Goal: Task Accomplishment & Management: Manage account settings

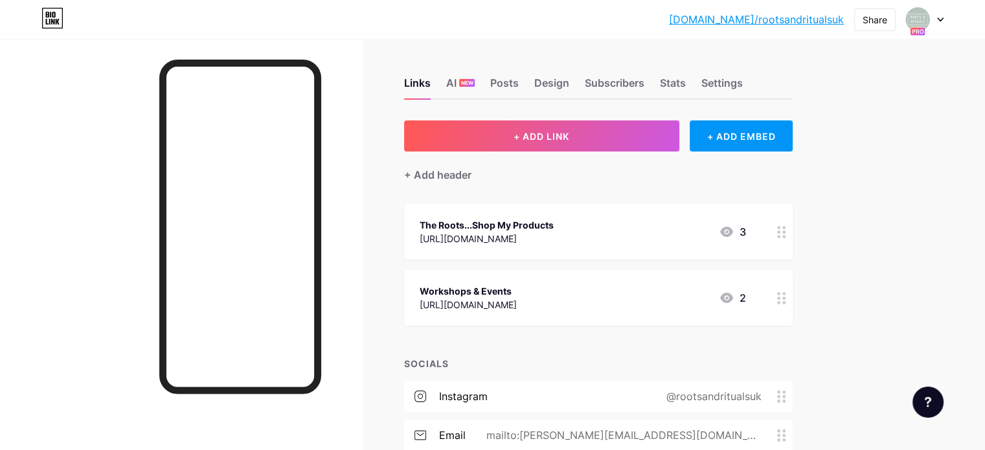
click at [585, 280] on div "Workshops & Events https://bookwhen.com/rootsandritualsuk 2" at bounding box center [598, 298] width 388 height 56
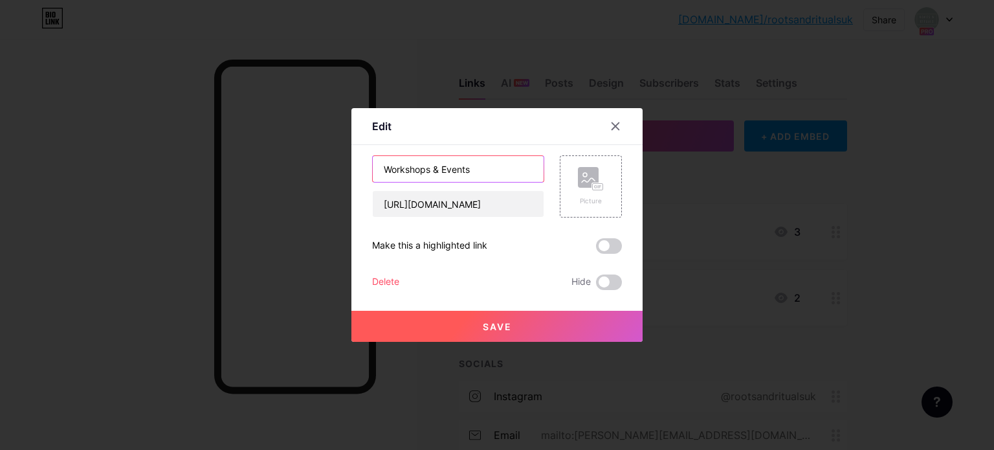
click at [384, 172] on input "Workshops & Events" at bounding box center [458, 169] width 171 height 26
type input "The Rituals... Workshops & Events"
click at [534, 321] on button "Save" at bounding box center [497, 326] width 291 height 31
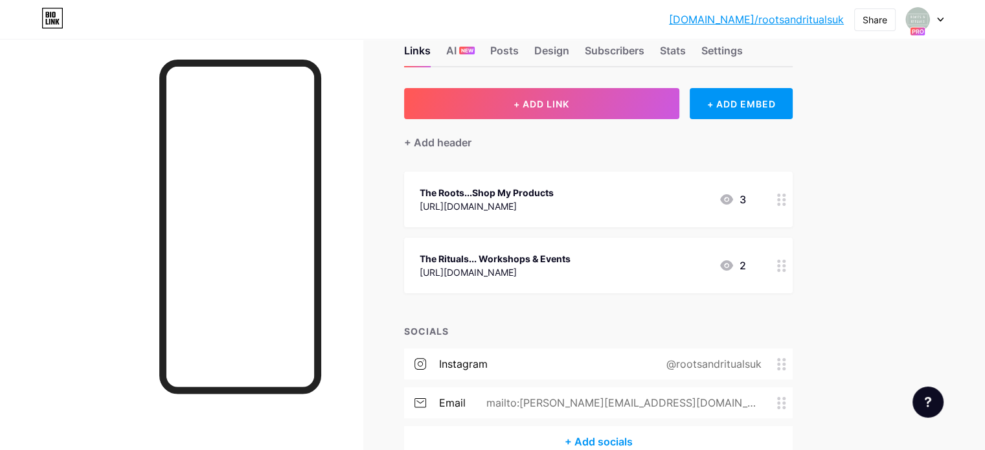
scroll to position [31, 0]
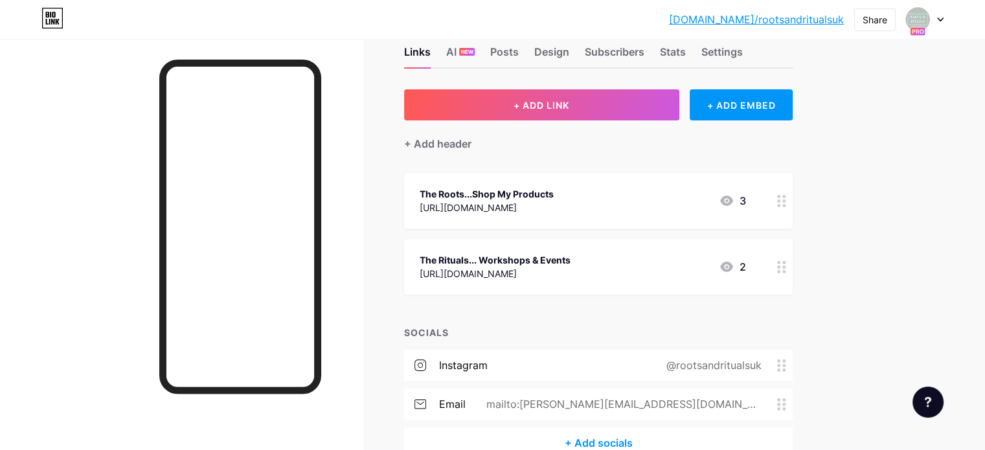
click at [786, 263] on icon at bounding box center [781, 267] width 9 height 12
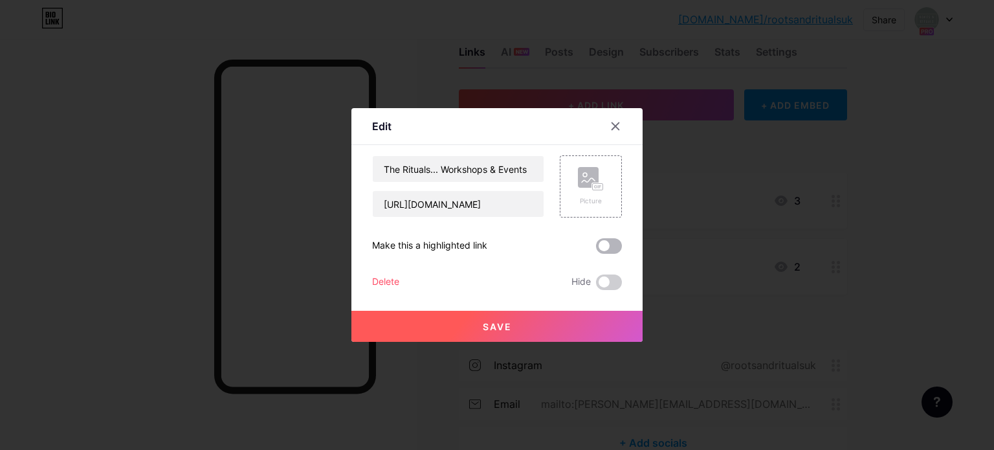
click at [614, 245] on span at bounding box center [609, 246] width 26 height 16
click at [596, 249] on input "checkbox" at bounding box center [596, 249] width 0 height 0
click at [575, 330] on button "Save" at bounding box center [497, 326] width 291 height 31
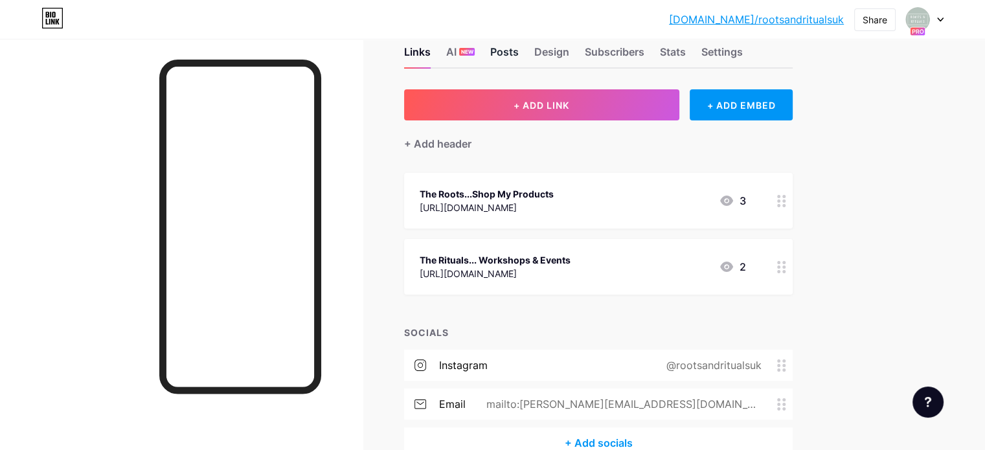
click at [519, 45] on div "Posts" at bounding box center [504, 55] width 28 height 23
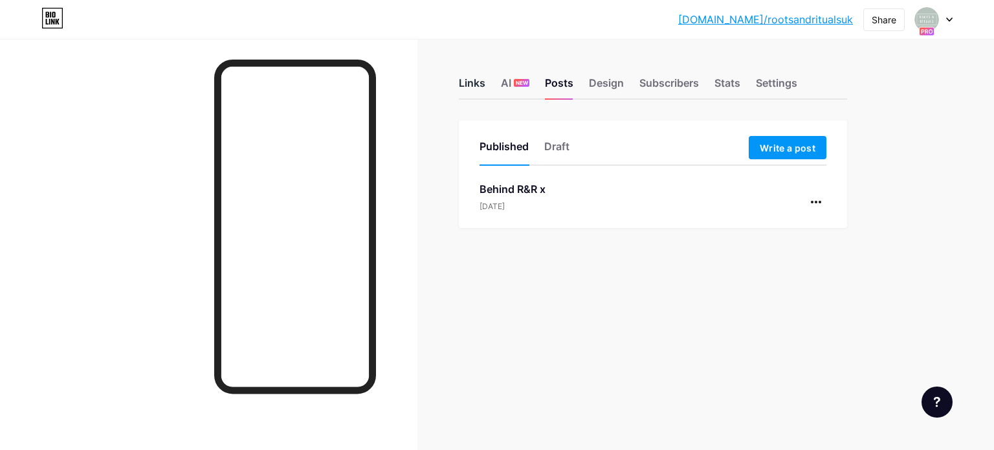
click at [476, 78] on div "Links" at bounding box center [472, 86] width 27 height 23
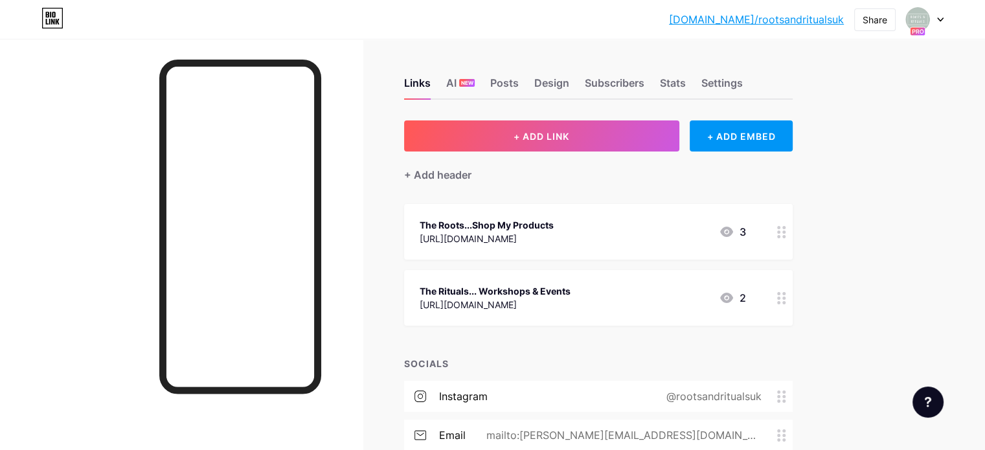
click at [945, 16] on div "bio.link/rootsa... bio.link/rootsandritualsuk Share Switch accounts Roots & Rit…" at bounding box center [492, 19] width 985 height 23
click at [937, 19] on icon at bounding box center [939, 19] width 5 height 3
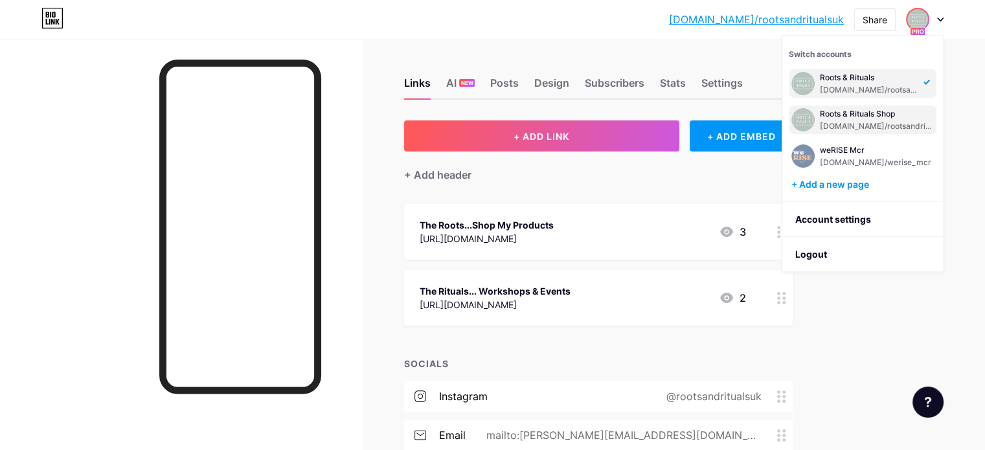
click at [890, 127] on div "[DOMAIN_NAME]/rootsandritualsshop" at bounding box center [877, 126] width 114 height 10
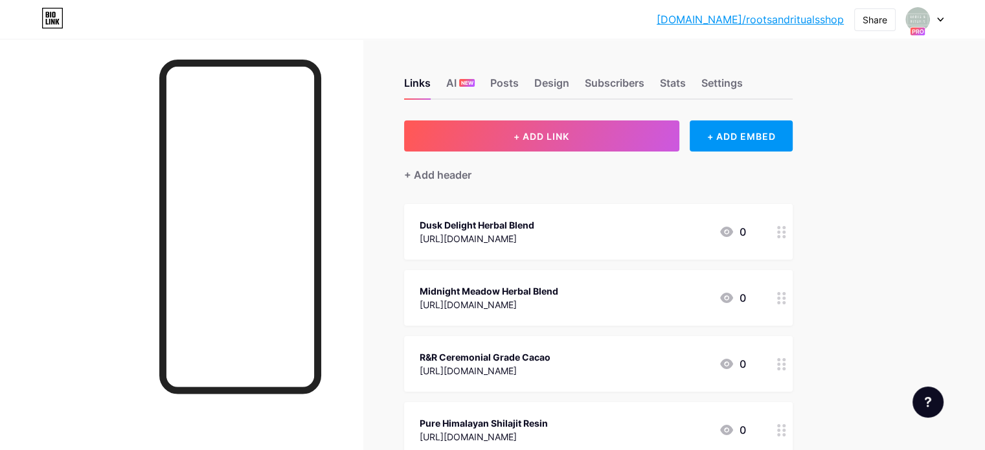
click at [570, 73] on div "Links AI NEW Posts Design Subscribers Stats Settings" at bounding box center [598, 76] width 388 height 45
click at [519, 75] on div "Posts" at bounding box center [504, 86] width 28 height 23
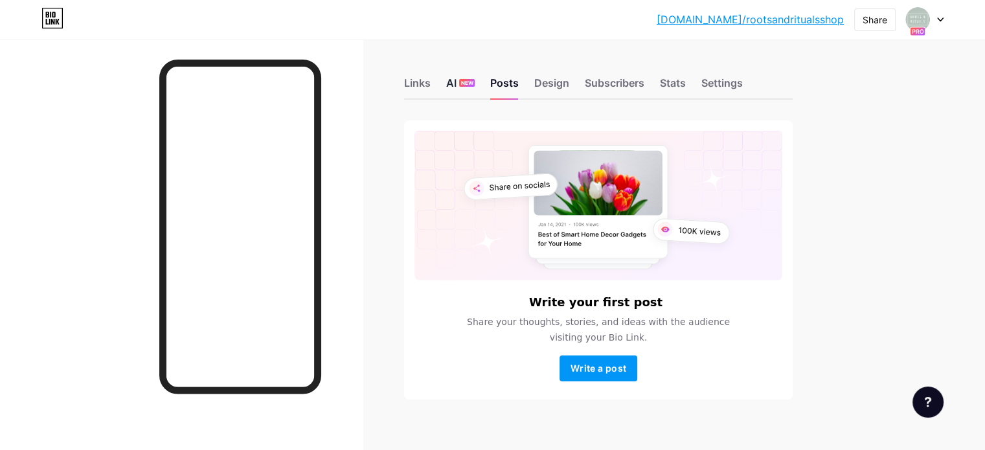
click at [475, 78] on div "AI NEW" at bounding box center [460, 86] width 28 height 23
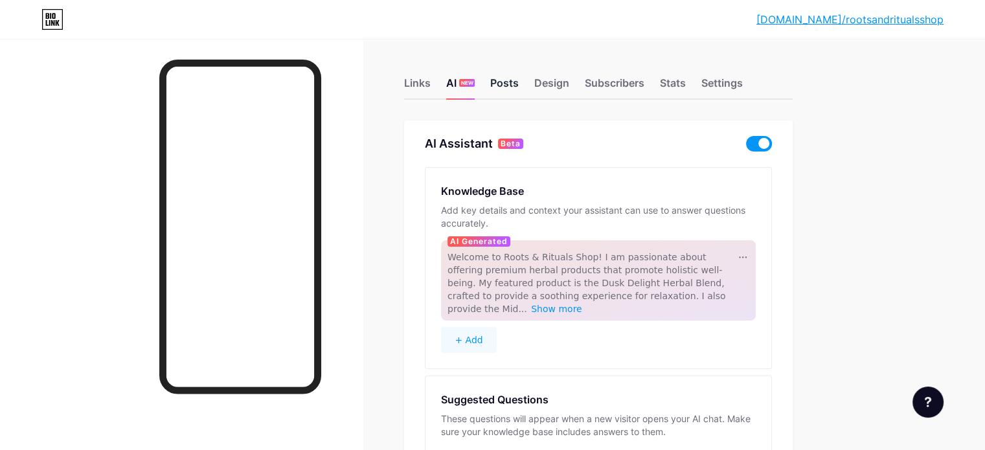
click at [519, 83] on div "Posts" at bounding box center [504, 86] width 28 height 23
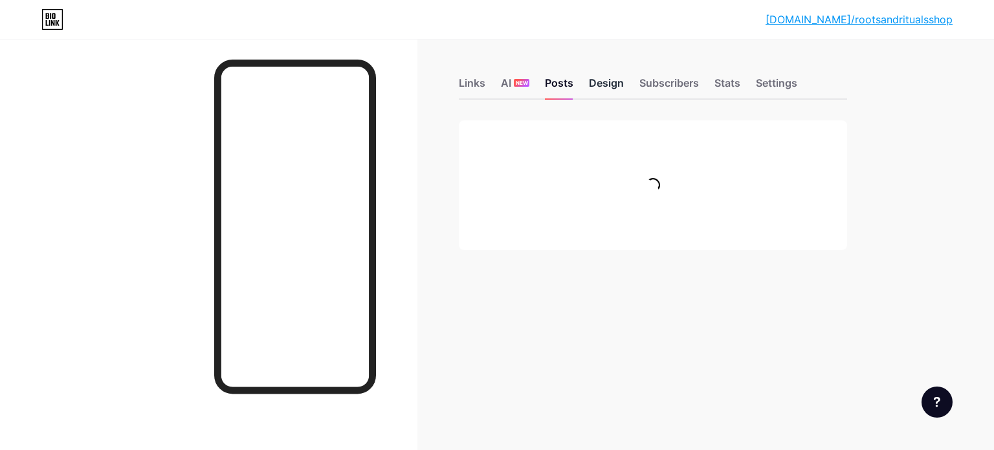
click at [617, 77] on div "Design" at bounding box center [606, 86] width 35 height 23
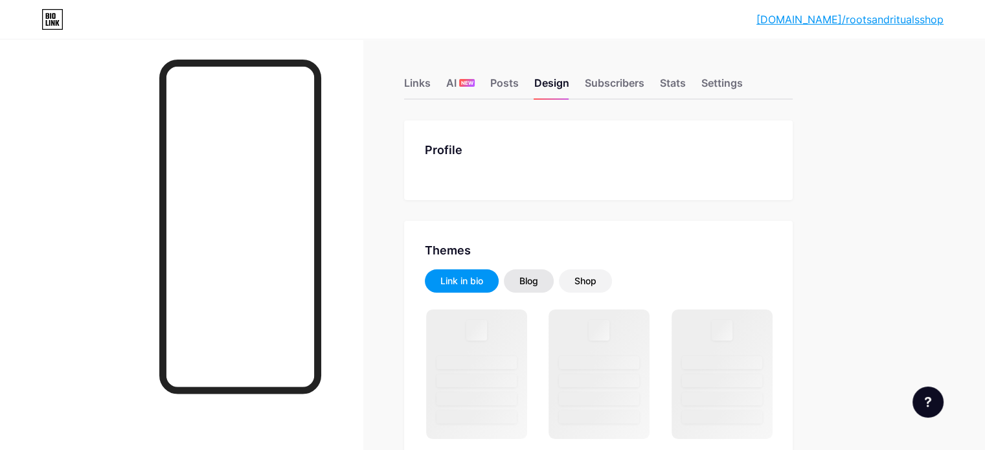
click at [538, 275] on div "Blog" at bounding box center [528, 281] width 19 height 13
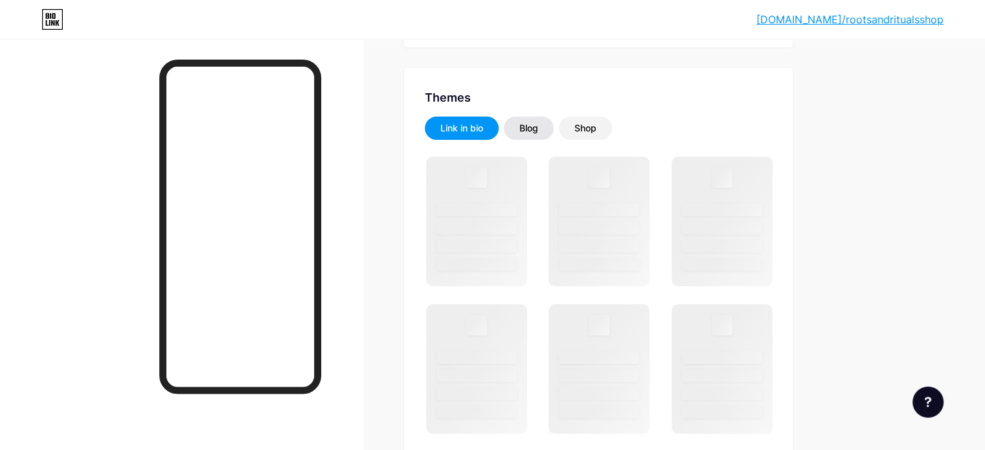
scroll to position [149, 0]
click at [596, 134] on div "Shop" at bounding box center [585, 132] width 22 height 13
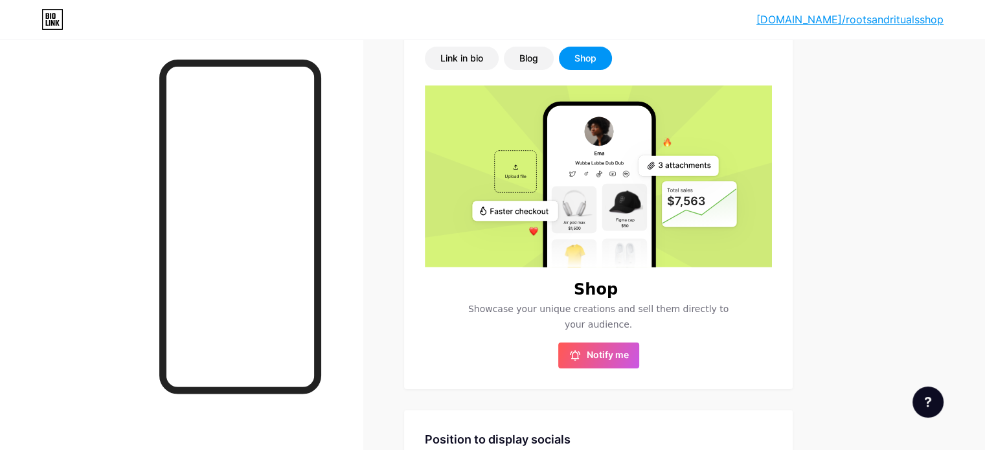
scroll to position [227, 0]
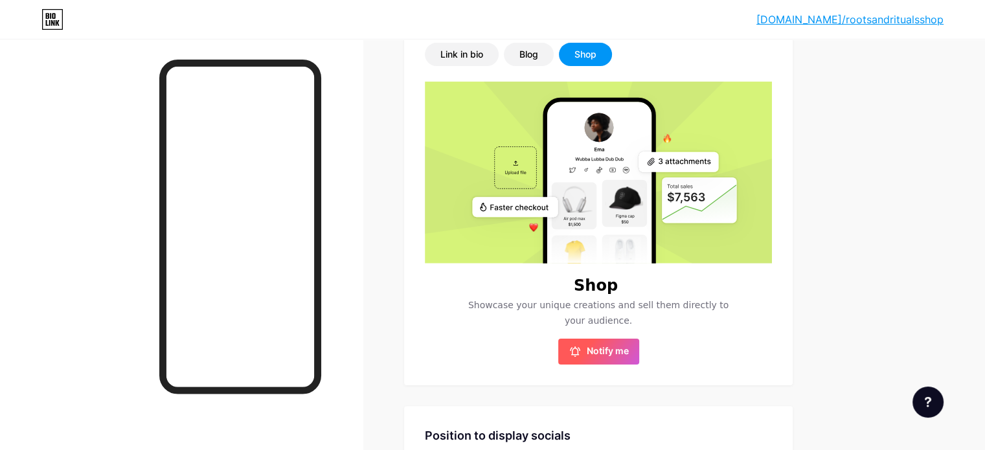
click at [629, 350] on span "Notify me" at bounding box center [608, 351] width 42 height 13
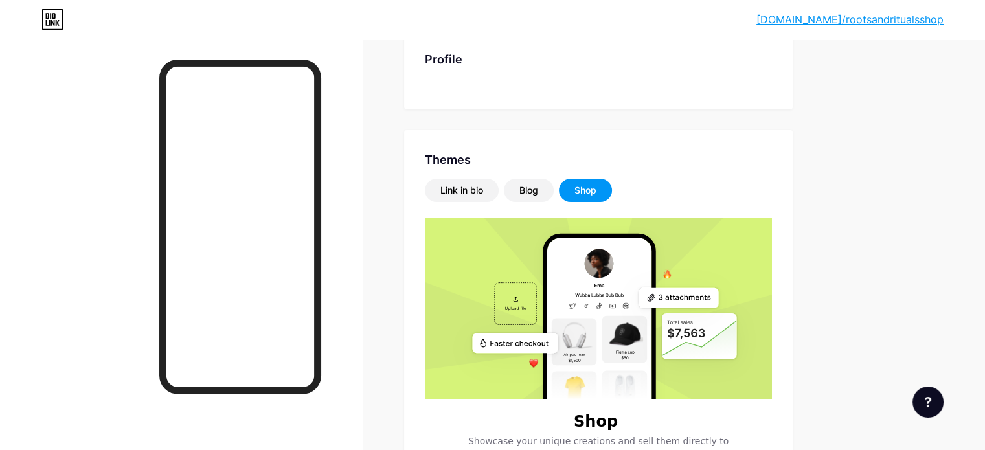
scroll to position [0, 0]
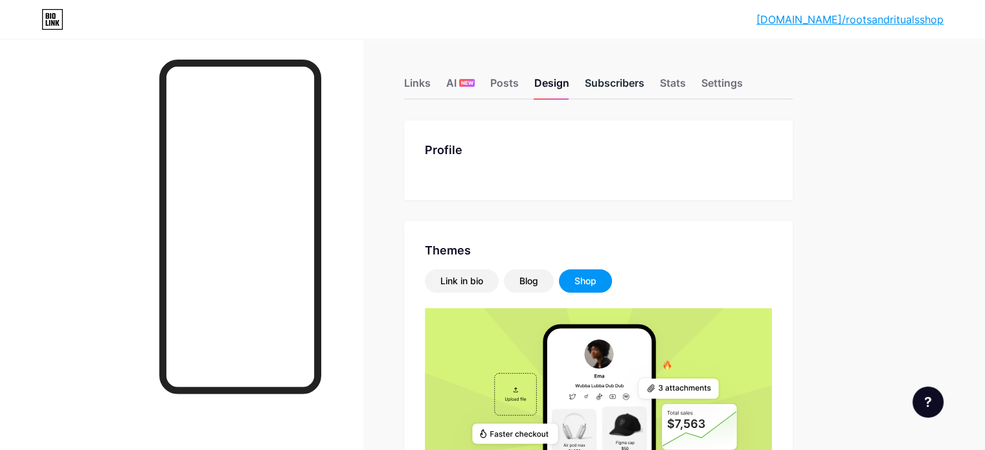
click at [644, 76] on div "Subscribers" at bounding box center [615, 86] width 60 height 23
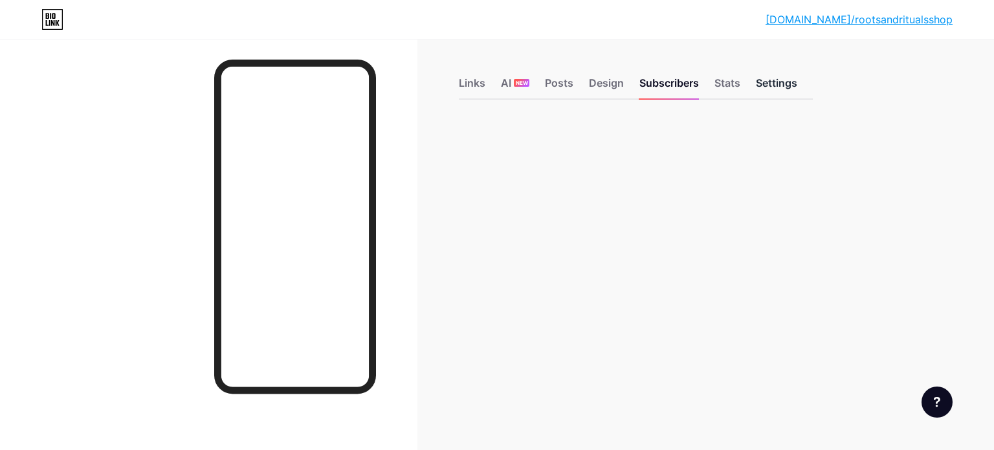
click at [772, 84] on div "Settings" at bounding box center [776, 86] width 41 height 23
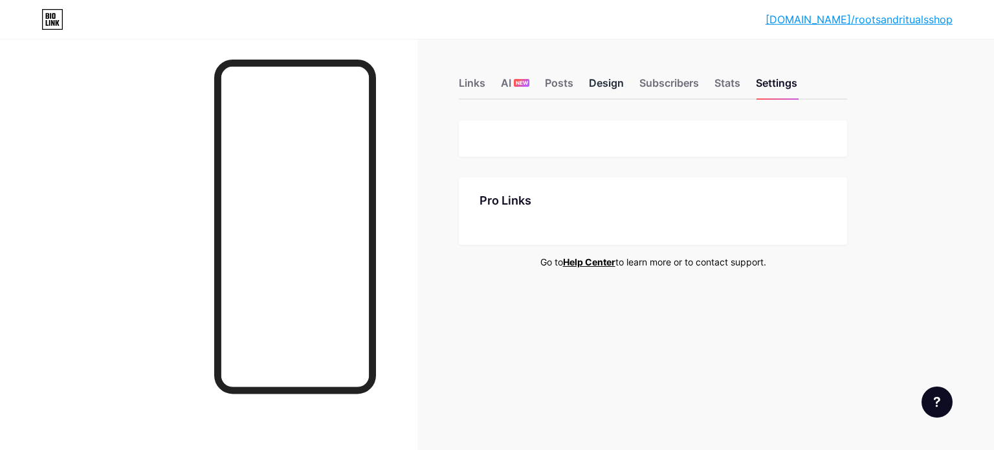
click at [615, 82] on div "Design" at bounding box center [606, 86] width 35 height 23
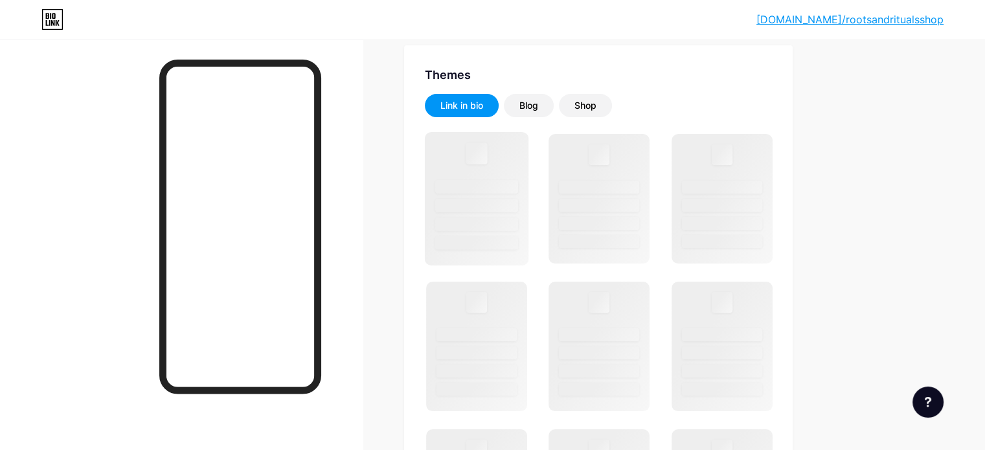
scroll to position [176, 0]
click at [538, 104] on div "Blog" at bounding box center [528, 104] width 19 height 13
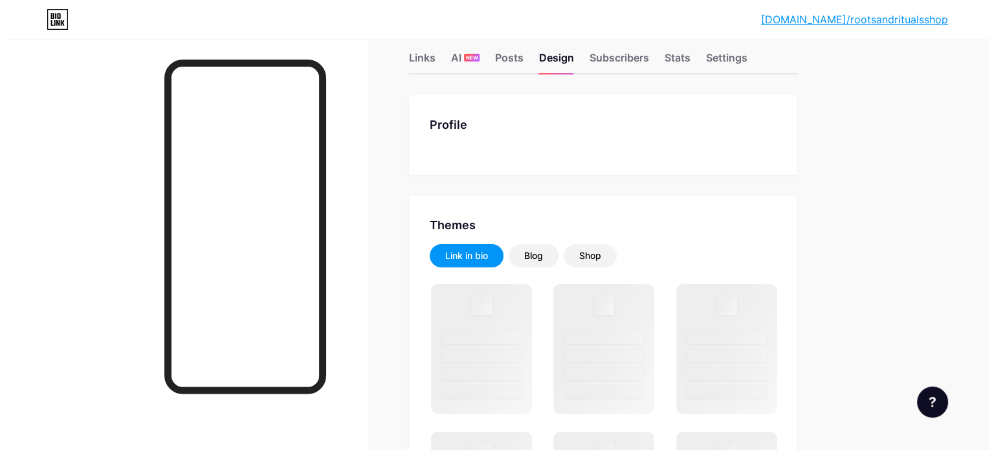
scroll to position [0, 0]
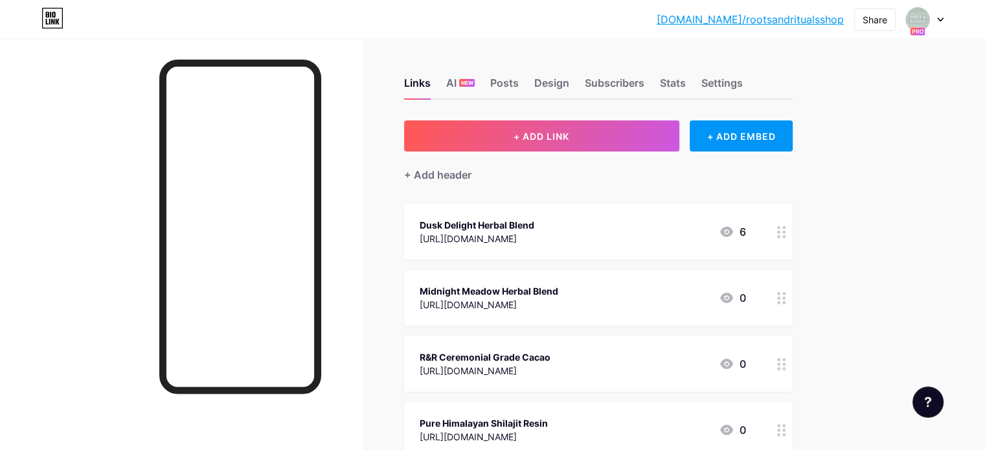
click at [940, 17] on icon at bounding box center [940, 19] width 6 height 5
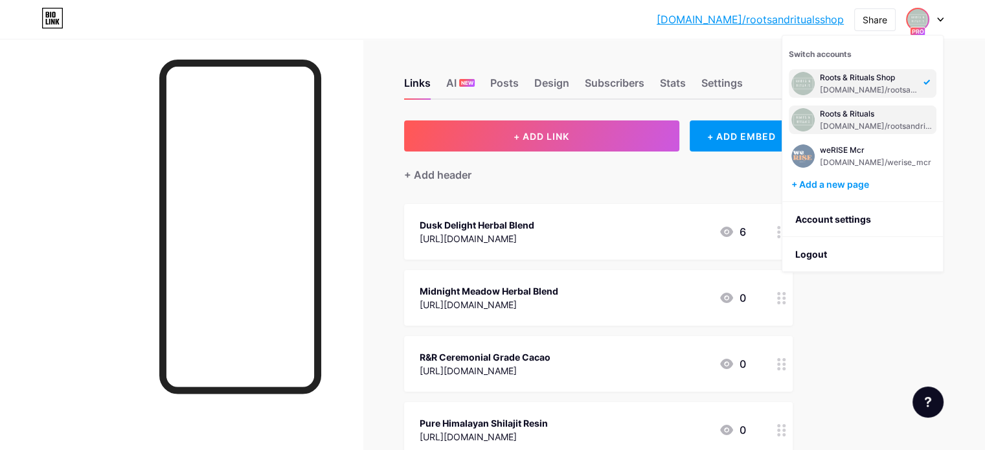
click at [879, 127] on div "[DOMAIN_NAME]/rootsandritualsuk" at bounding box center [877, 126] width 114 height 10
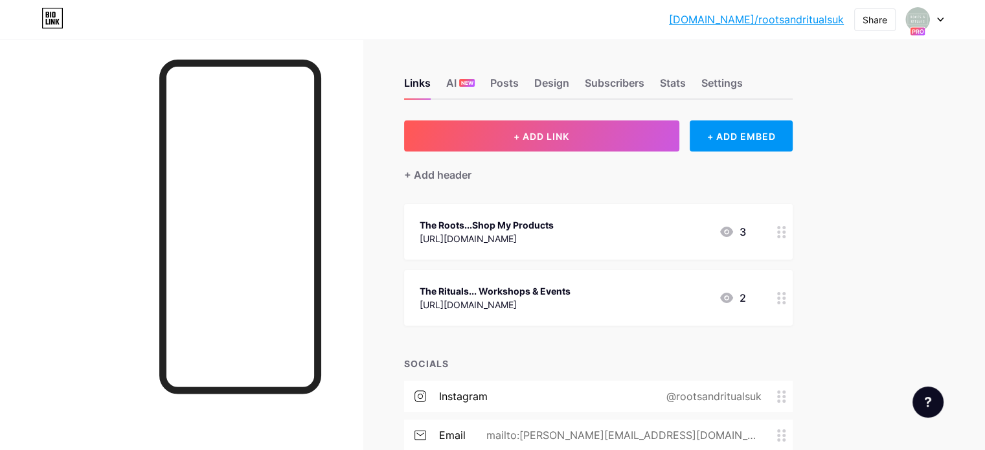
click at [937, 15] on div at bounding box center [925, 19] width 38 height 23
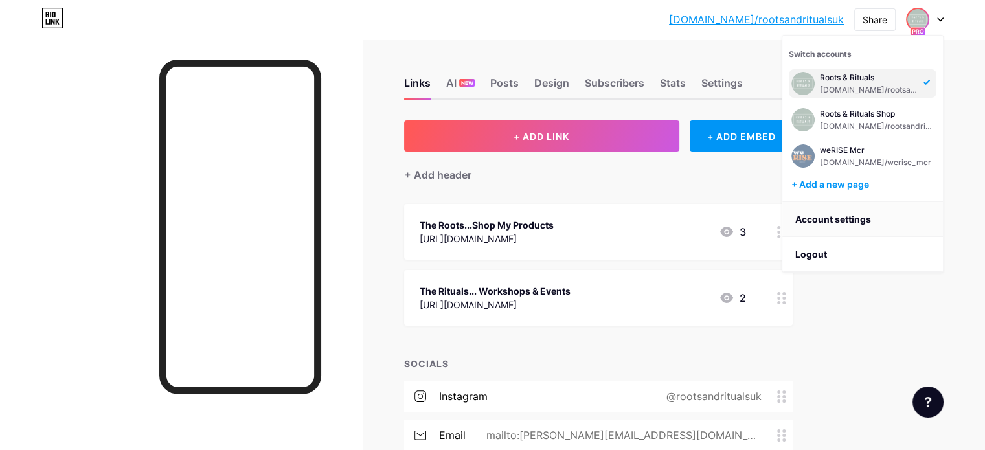
click at [847, 219] on link "Account settings" at bounding box center [862, 219] width 161 height 35
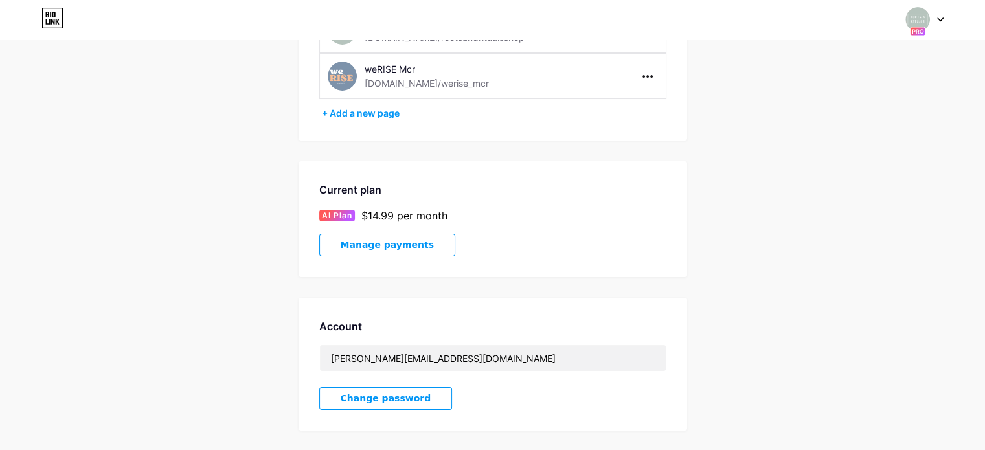
scroll to position [188, 0]
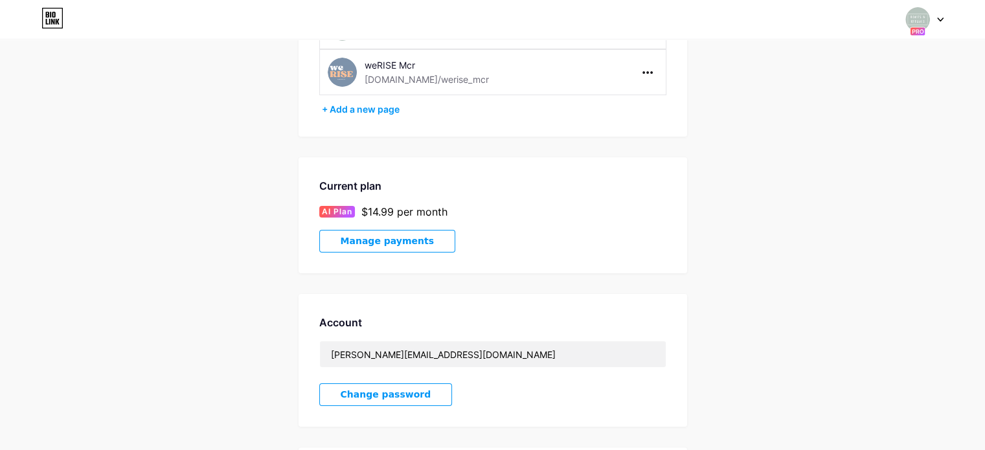
click at [414, 243] on span "Manage payments" at bounding box center [387, 241] width 93 height 11
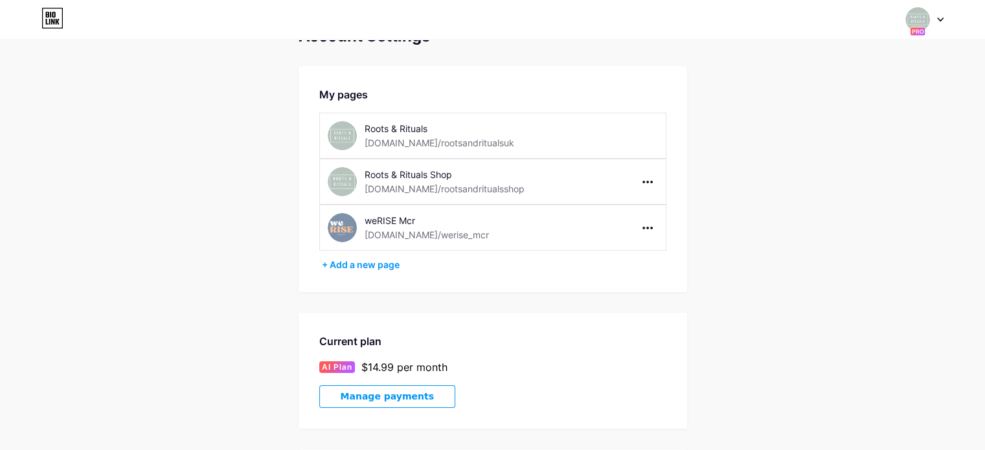
scroll to position [27, 0]
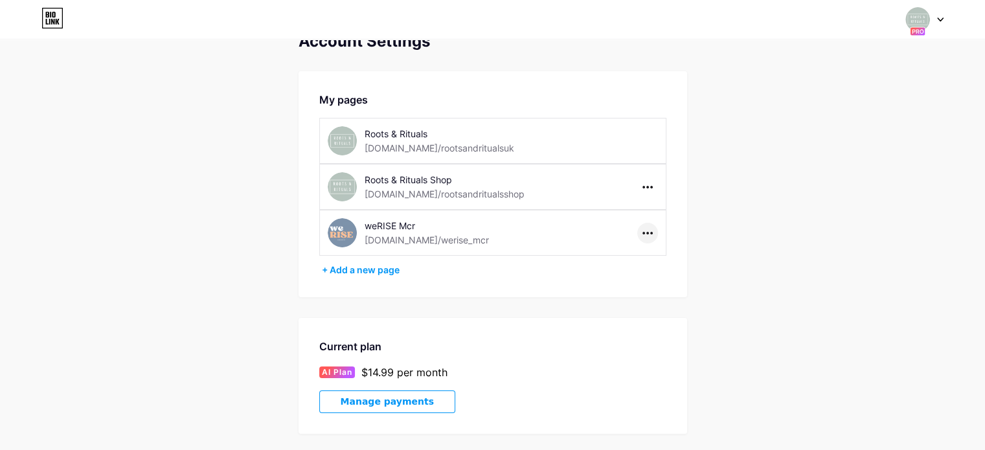
click at [650, 232] on icon at bounding box center [647, 233] width 10 height 3
click at [673, 284] on li "Delete page" at bounding box center [687, 284] width 99 height 24
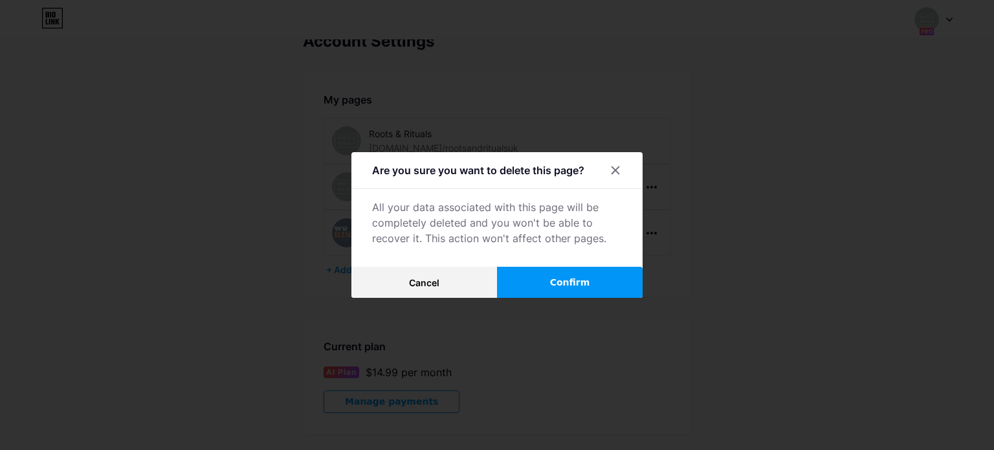
click at [580, 286] on span "Confirm" at bounding box center [570, 283] width 40 height 14
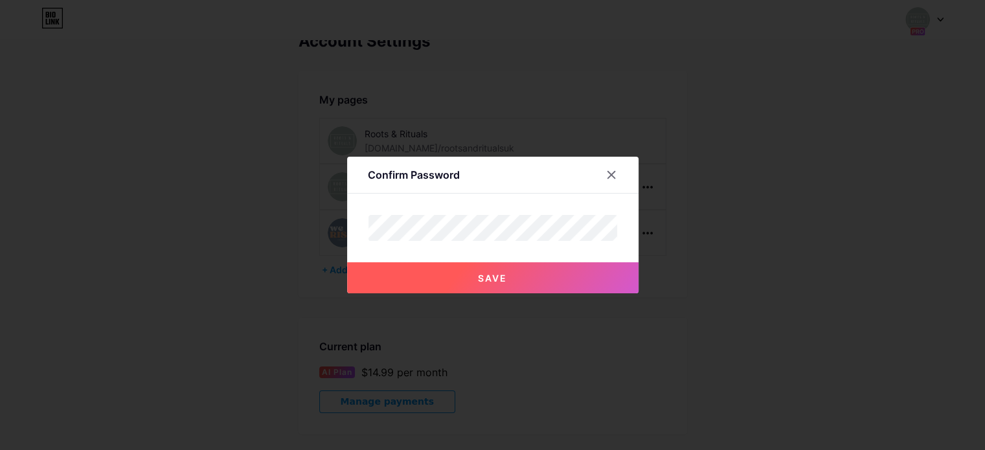
click at [580, 286] on button "Save" at bounding box center [492, 277] width 291 height 31
click at [493, 284] on button "Save" at bounding box center [492, 277] width 291 height 31
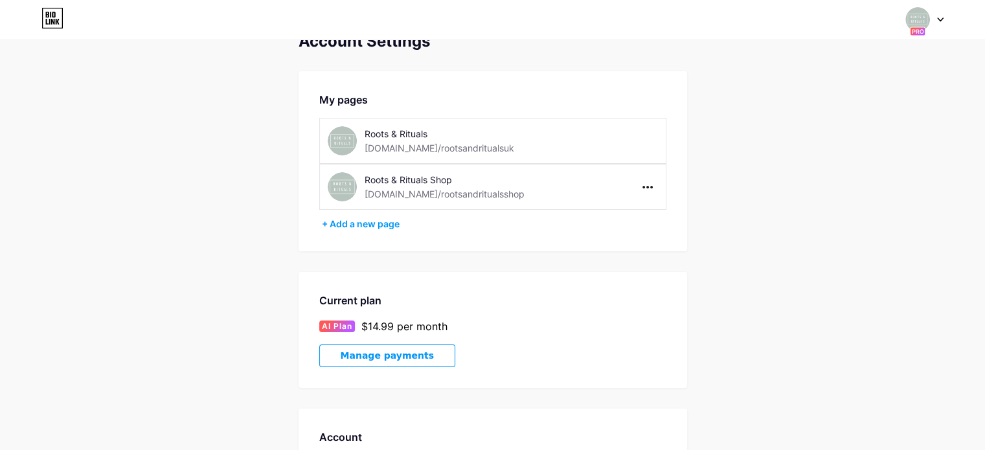
click at [609, 315] on div "Current plan AI Plan $14.99 per month Manage payments" at bounding box center [492, 330] width 388 height 116
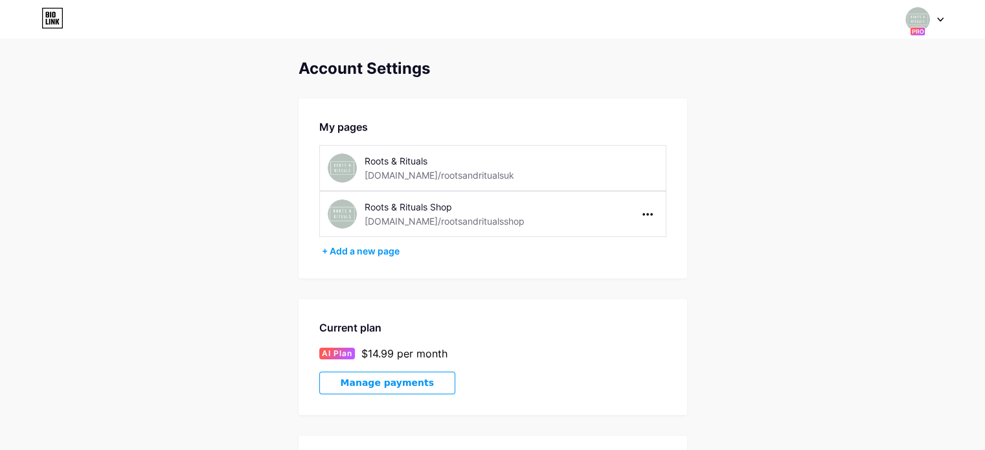
click at [914, 17] on img at bounding box center [917, 19] width 25 height 25
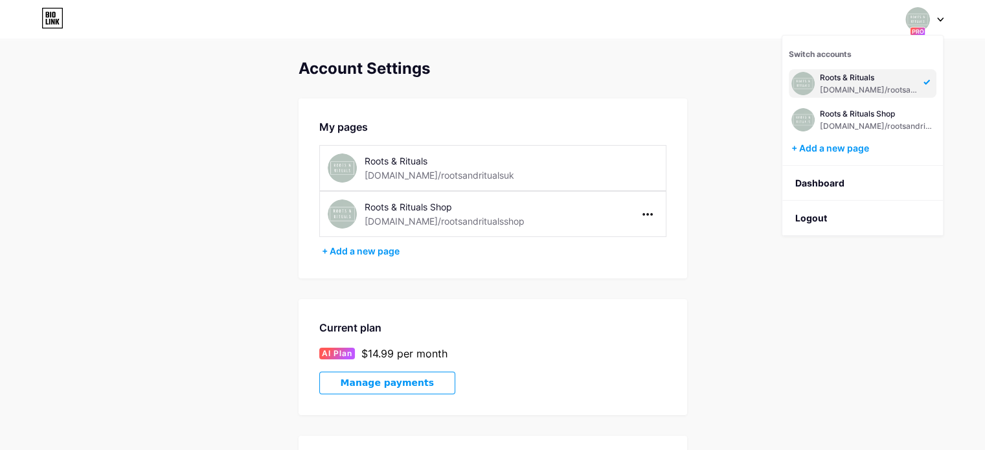
click at [884, 78] on div "Roots & Rituals" at bounding box center [870, 78] width 100 height 10
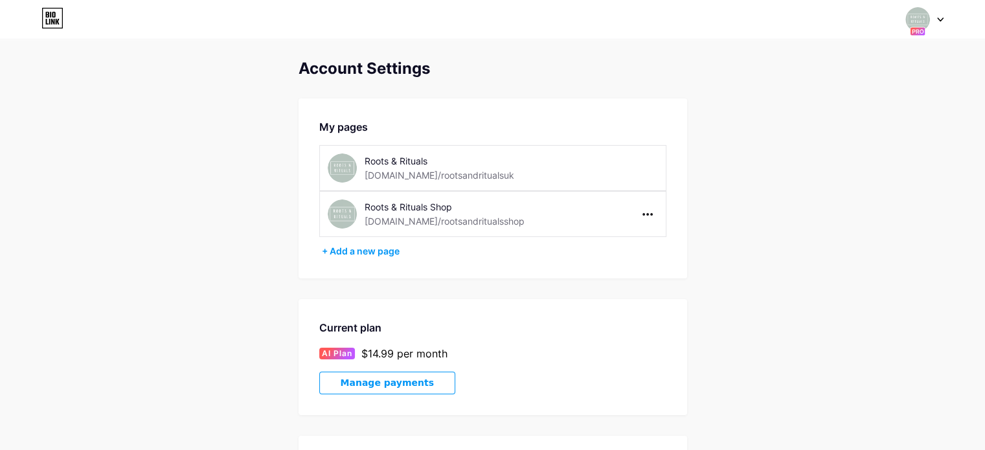
click at [425, 165] on div "Roots & Rituals" at bounding box center [455, 161] width 183 height 14
click at [60, 22] on icon at bounding box center [52, 18] width 22 height 21
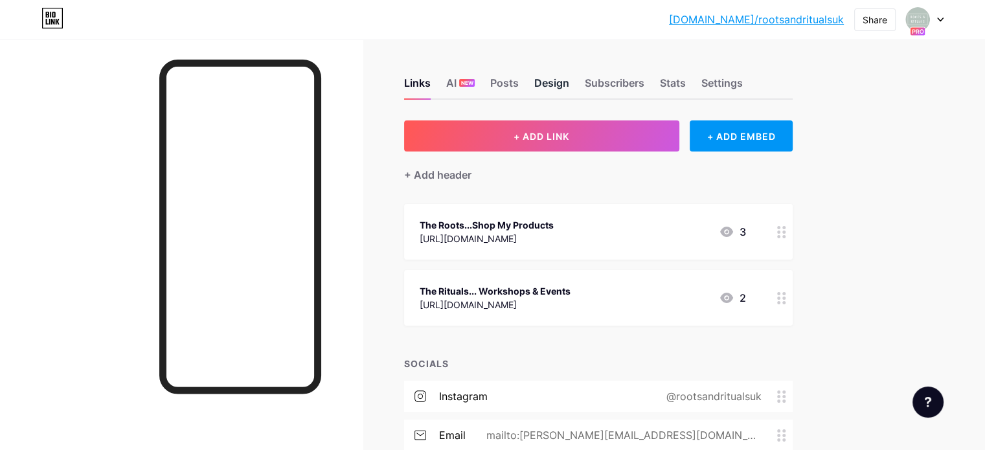
click at [569, 77] on div "Design" at bounding box center [551, 86] width 35 height 23
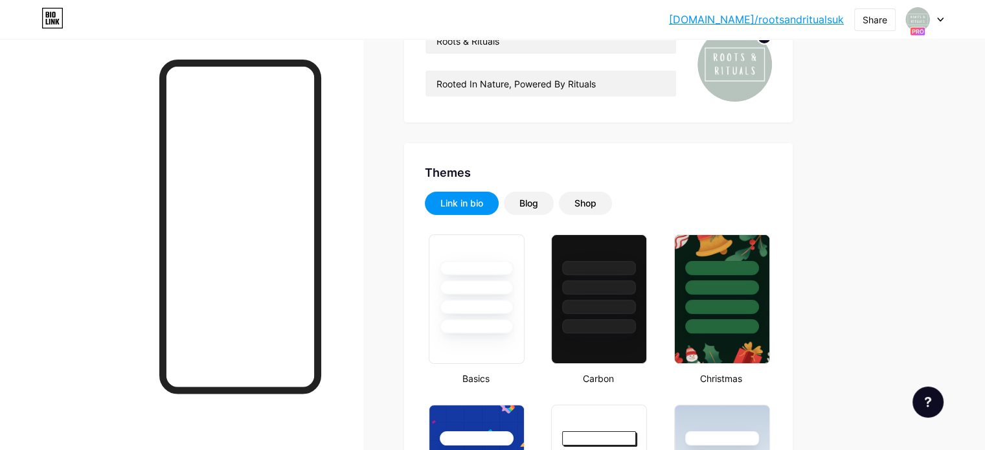
type input "#000000"
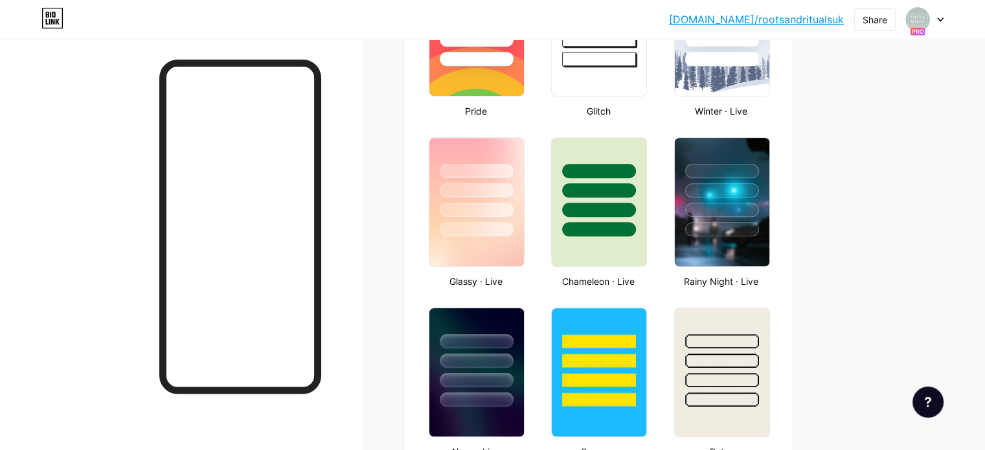
scroll to position [592, 0]
